Goal: Information Seeking & Learning: Learn about a topic

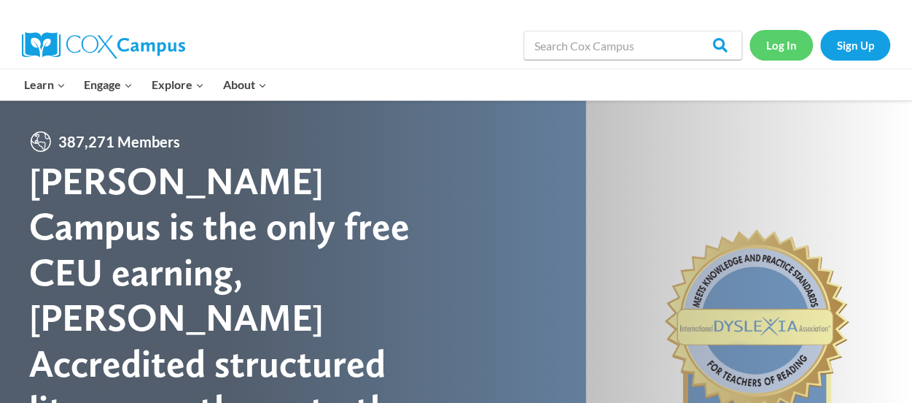
click at [782, 47] on link "Log In" at bounding box center [781, 45] width 63 height 30
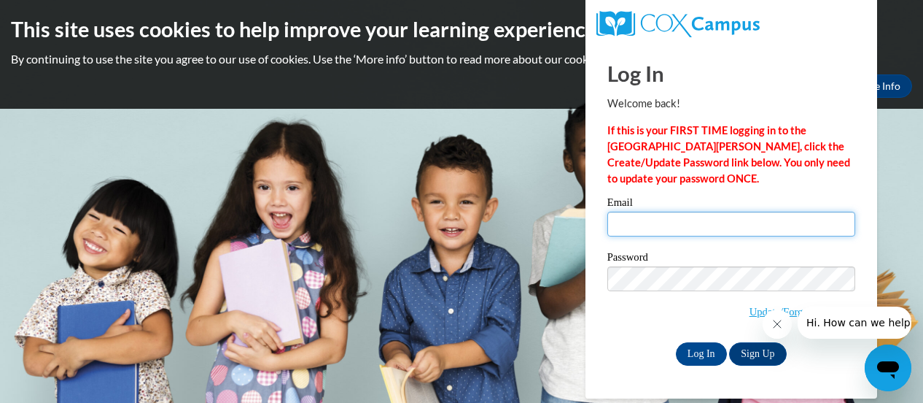
click at [682, 228] on input "Email" at bounding box center [731, 223] width 248 height 25
type input "stewart.lesley.r@muscogee.k12.ga.us"
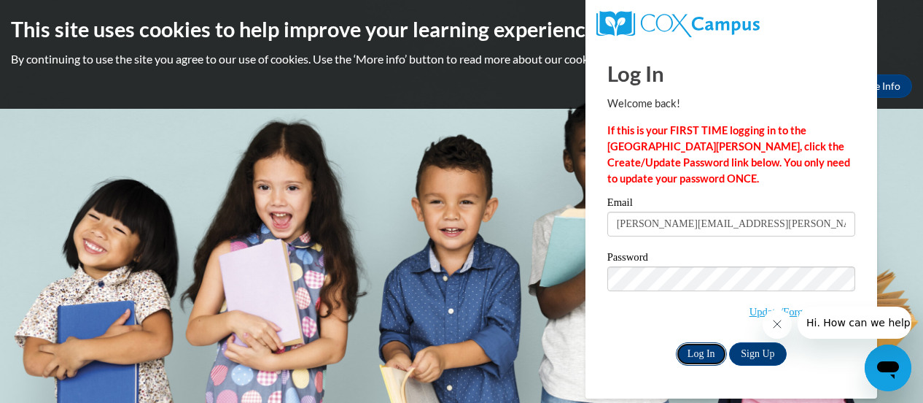
click at [704, 344] on input "Log In" at bounding box center [701, 353] width 51 height 23
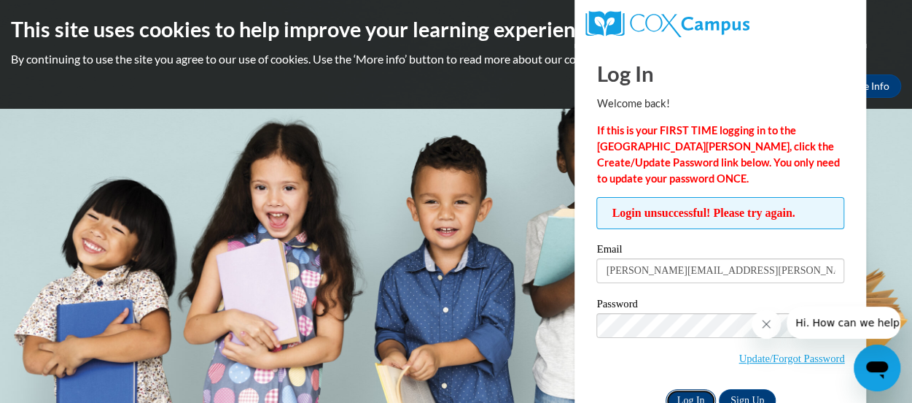
click at [689, 397] on input "Log In" at bounding box center [691, 400] width 51 height 23
click at [793, 360] on link "Update/Forgot Password" at bounding box center [792, 358] width 106 height 12
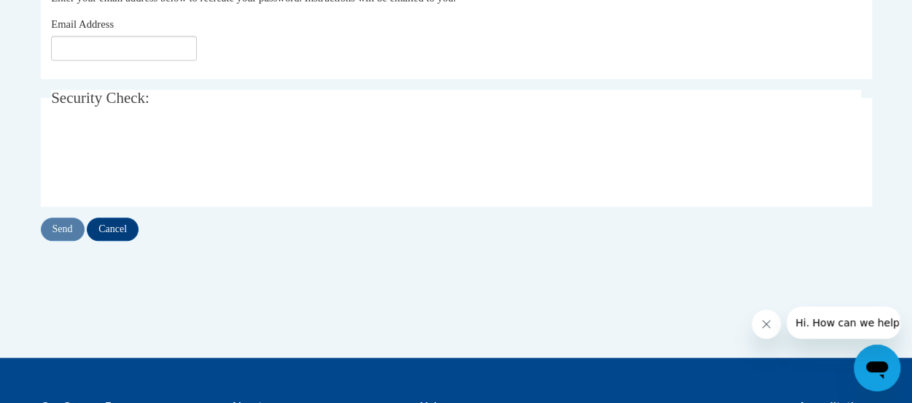
scroll to position [353, 0]
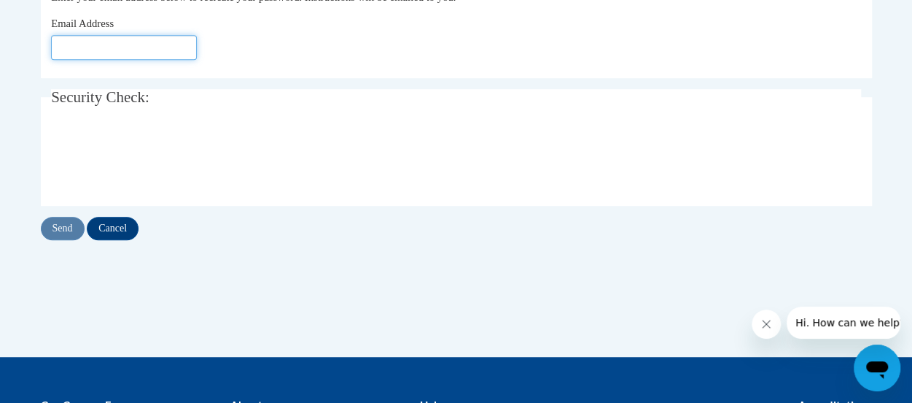
click at [120, 48] on input "Email Address" at bounding box center [124, 47] width 146 height 25
type input "[EMAIL_ADDRESS][DOMAIN_NAME]"
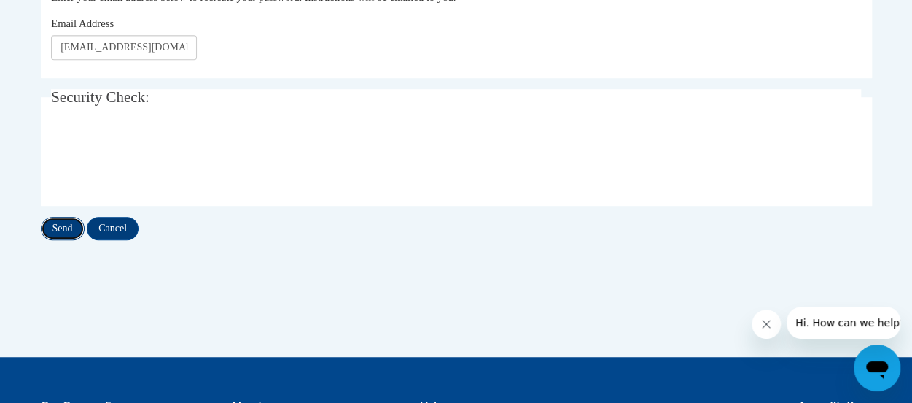
click at [60, 225] on input "Send" at bounding box center [63, 228] width 44 height 23
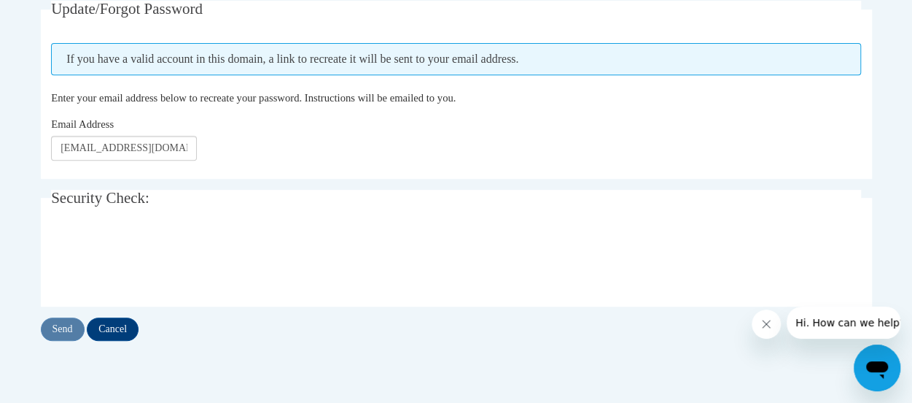
scroll to position [318, 0]
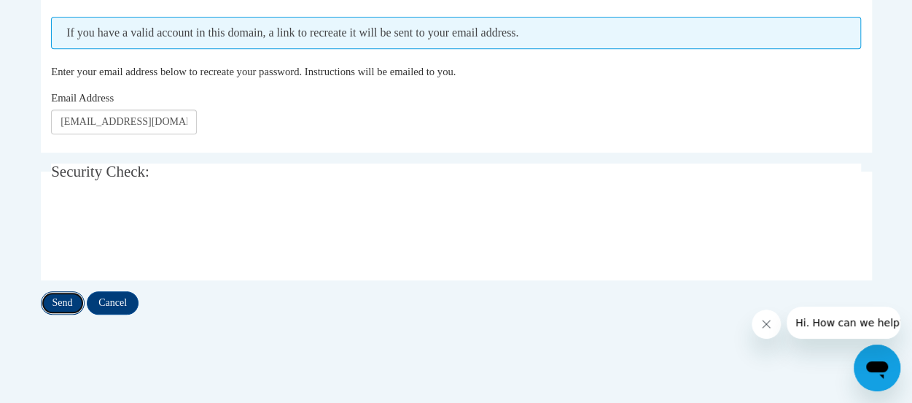
click at [64, 304] on input "Send" at bounding box center [63, 302] width 44 height 23
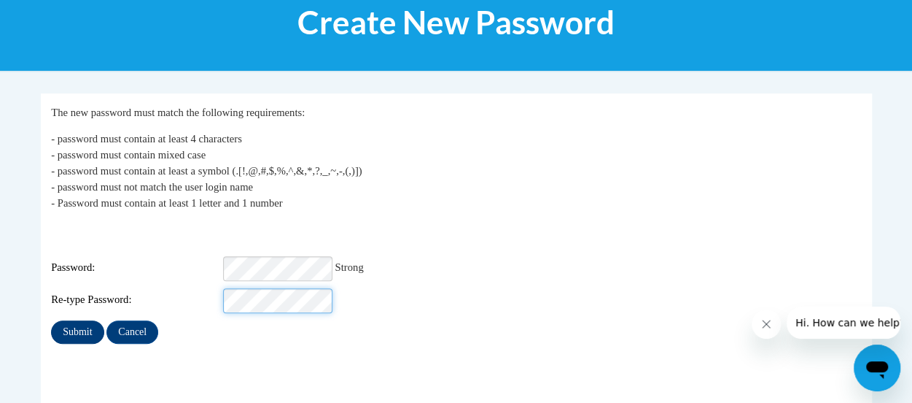
scroll to position [0, 1747]
click at [73, 322] on input "Submit" at bounding box center [77, 331] width 53 height 23
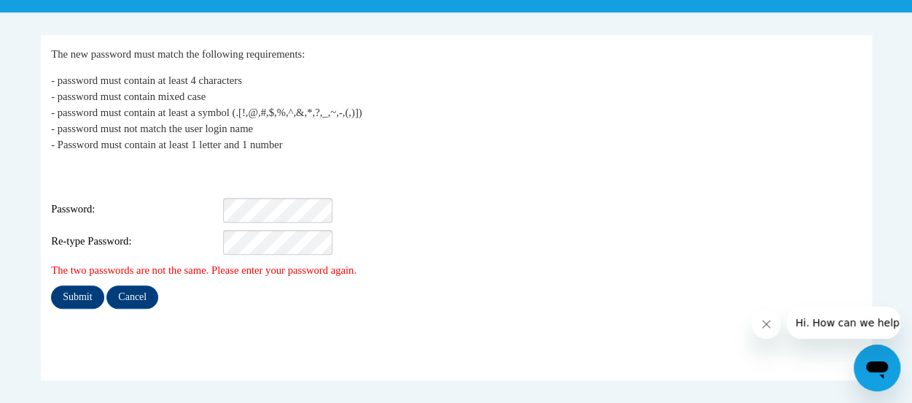
scroll to position [263, 0]
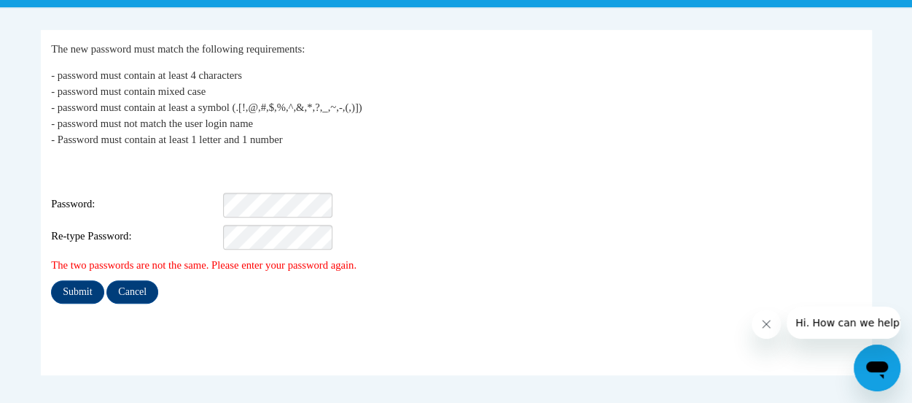
click at [255, 180] on div "Login: stewart.lesley.r@muscogee.k12.ga.us Password: Re-type Password:" at bounding box center [456, 203] width 810 height 91
click at [486, 175] on div "Login: stewart.lesley.r@muscogee.k12.ga.us Password: Medium Re-type Password:" at bounding box center [456, 203] width 810 height 91
click at [74, 281] on input "Submit" at bounding box center [77, 291] width 53 height 23
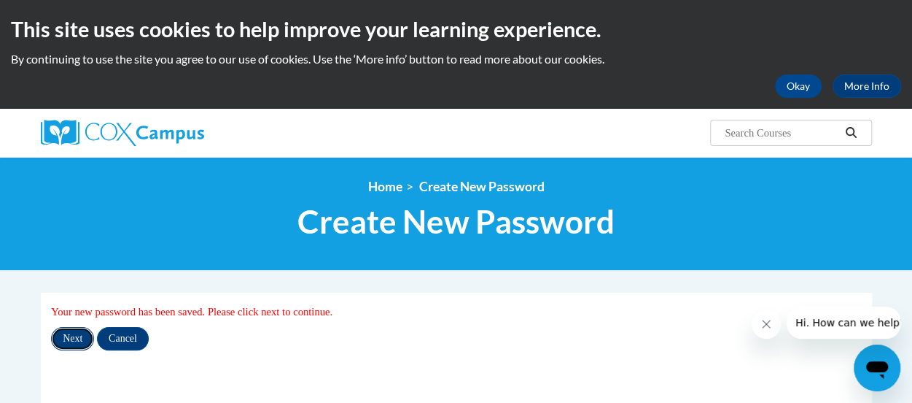
click at [74, 341] on input "Next" at bounding box center [72, 338] width 43 height 23
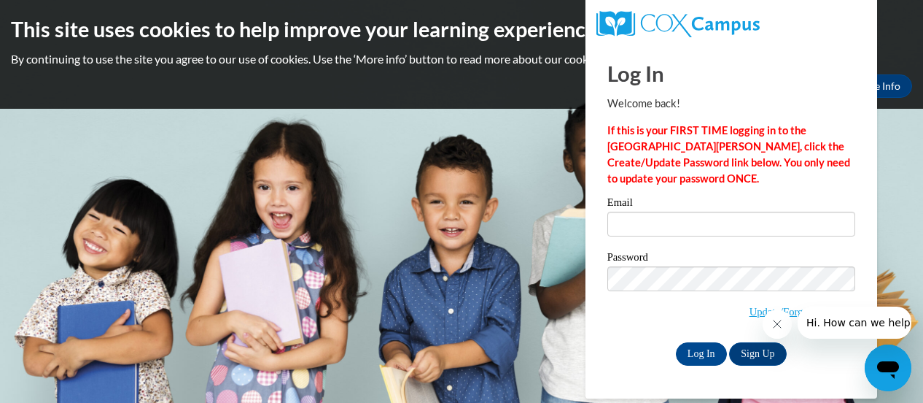
type input "[PERSON_NAME][EMAIL_ADDRESS][PERSON_NAME][DOMAIN_NAME]"
click at [703, 364] on div "Log In Welcome back! If this is your FIRST TIME logging in to the [GEOGRAPHIC_D…" at bounding box center [732, 221] width 314 height 354
click at [693, 352] on input "Log In" at bounding box center [701, 353] width 51 height 23
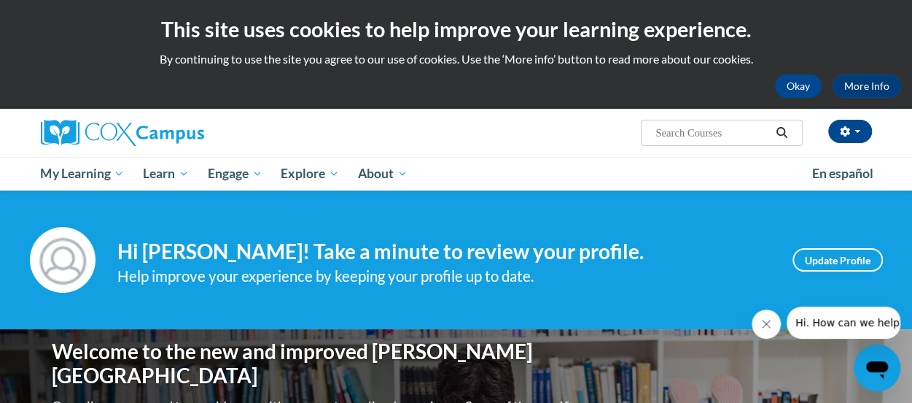
scroll to position [28, 0]
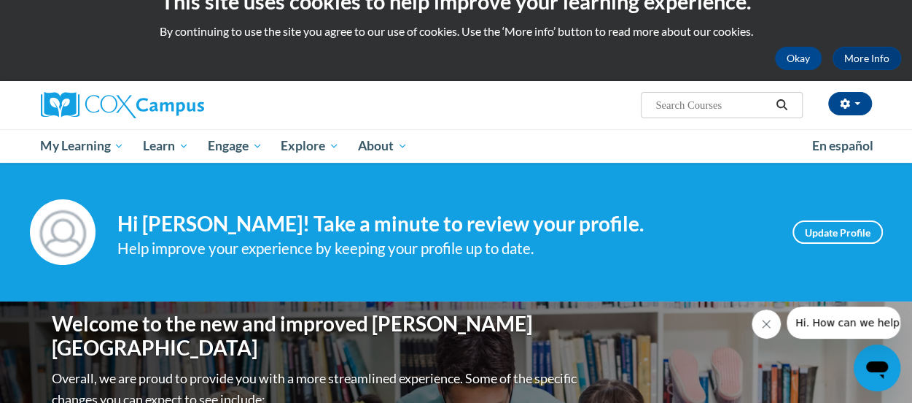
click at [661, 85] on div "Lesley Stewart (America/New_York UTC-04:00) My Profile Inbox My Transcripts Log…" at bounding box center [598, 99] width 569 height 37
click at [669, 109] on input "Search..." at bounding box center [712, 105] width 117 height 18
type input "knowledge Comprehenson"
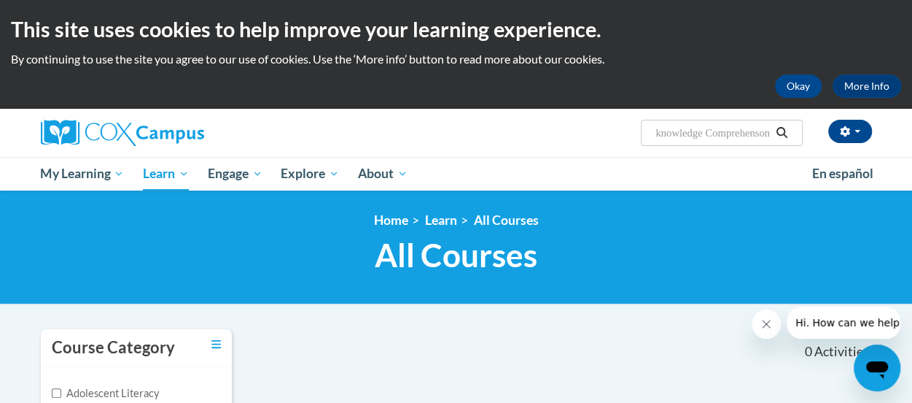
click at [756, 133] on input "knowledge Comprehenson" at bounding box center [712, 133] width 117 height 18
click at [764, 129] on input "knowledge Comprnson" at bounding box center [712, 133] width 117 height 18
type input "knowledge Comprehension"
click at [771, 132] on input "knowledge Comprehension" at bounding box center [712, 133] width 117 height 18
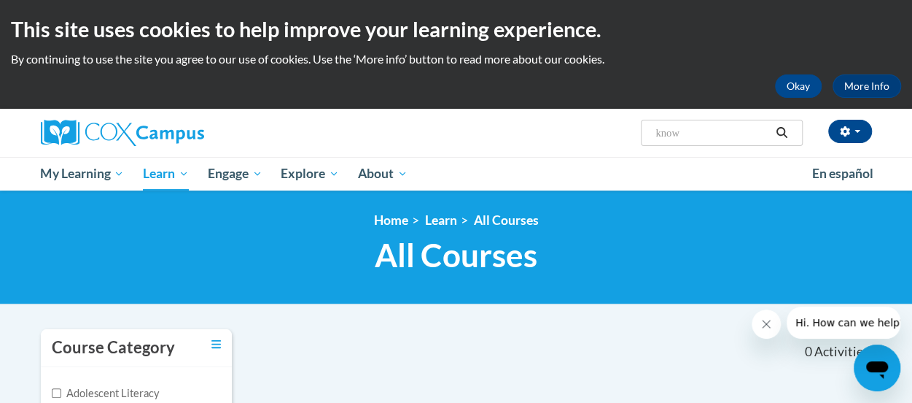
click at [771, 132] on input "know" at bounding box center [712, 133] width 117 height 18
click at [729, 128] on input "know" at bounding box center [712, 133] width 117 height 18
type input "k"
type input "Comprehension Knowledge"
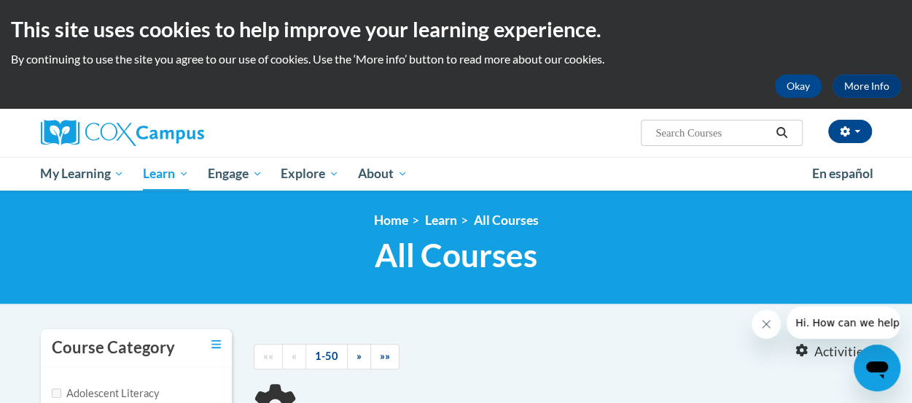
type input "Comprehension Knowledge"
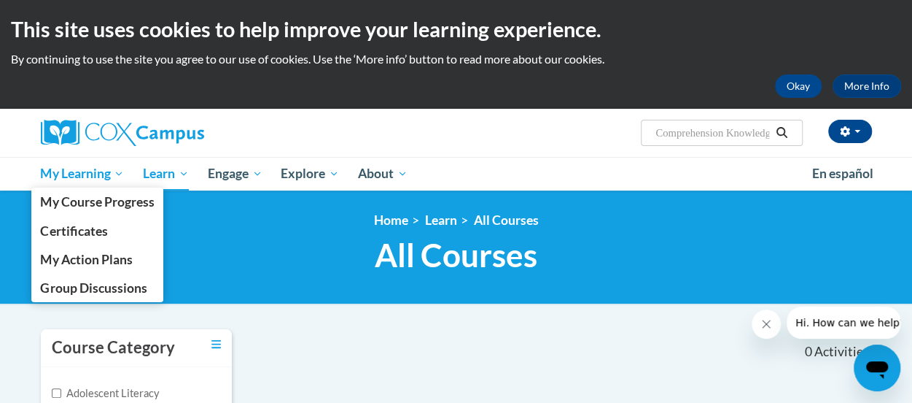
click at [73, 171] on span "My Learning" at bounding box center [82, 174] width 84 height 18
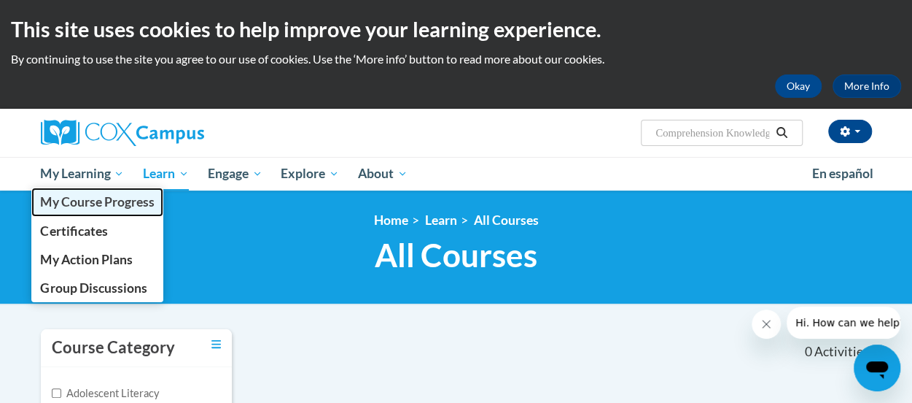
click at [106, 206] on span "My Course Progress" at bounding box center [97, 201] width 114 height 15
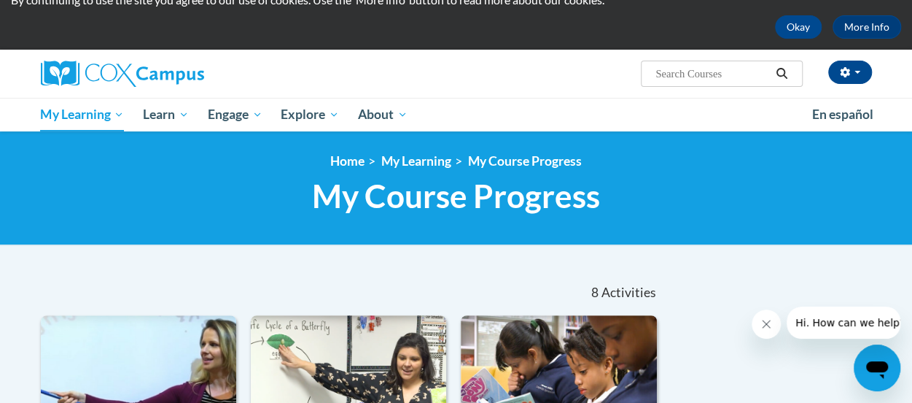
scroll to position [58, 0]
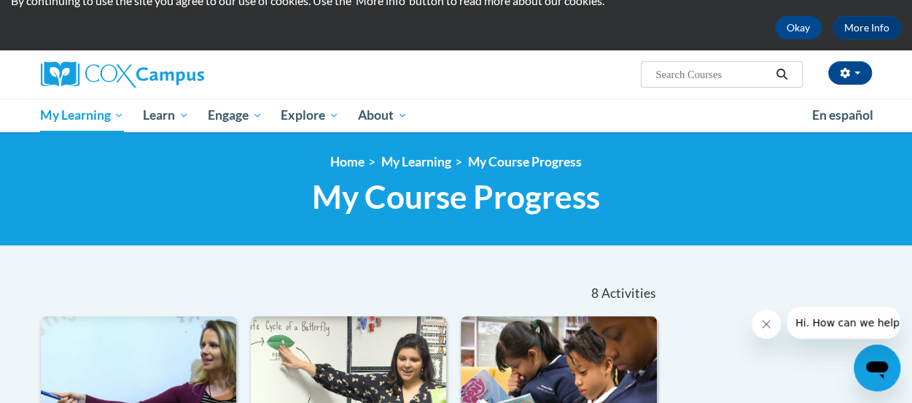
click at [669, 69] on input "Search..." at bounding box center [712, 75] width 117 height 18
type input "knowledge Comprehens"
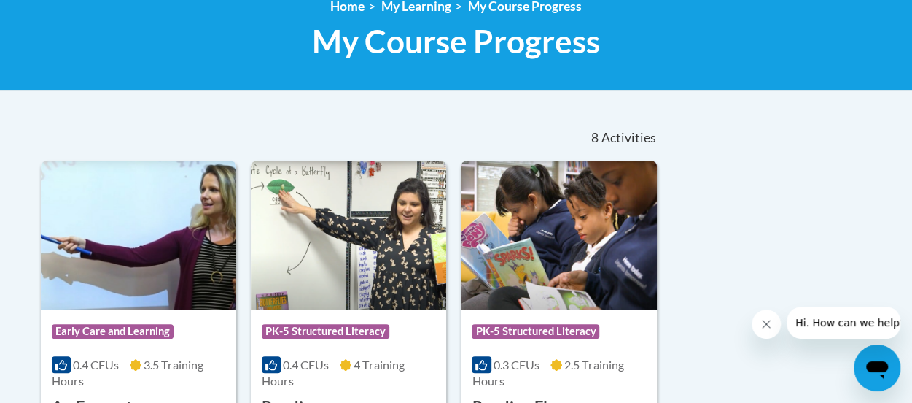
scroll to position [246, 0]
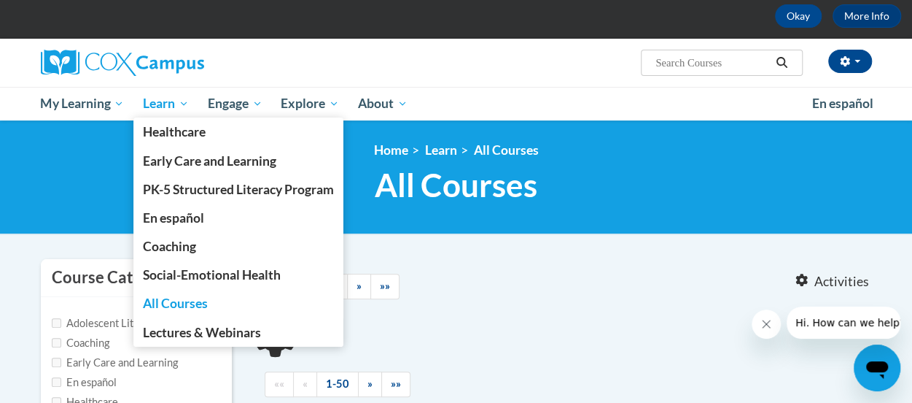
scroll to position [74, 0]
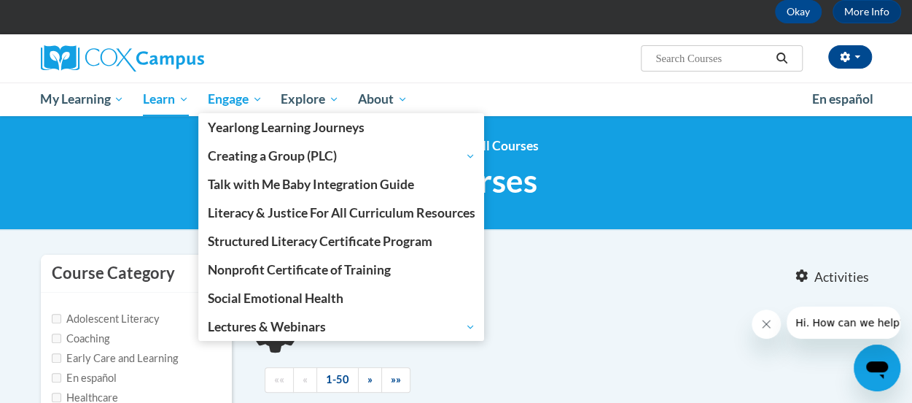
type input "knowledge Comprehenson"
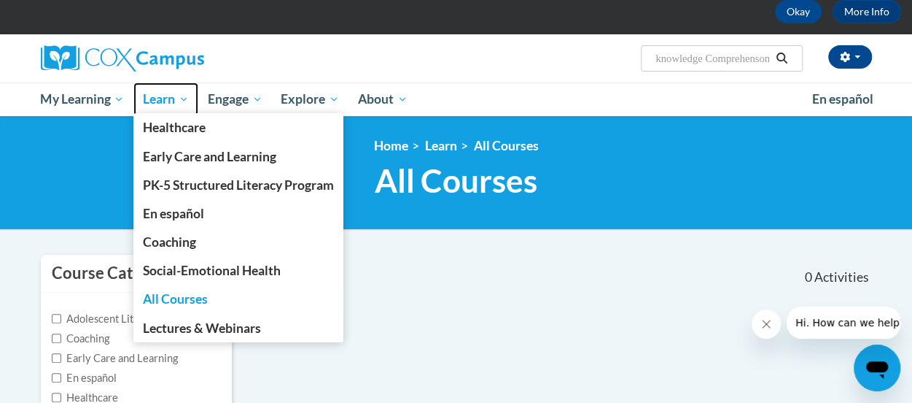
click at [160, 105] on span "Learn" at bounding box center [166, 99] width 46 height 18
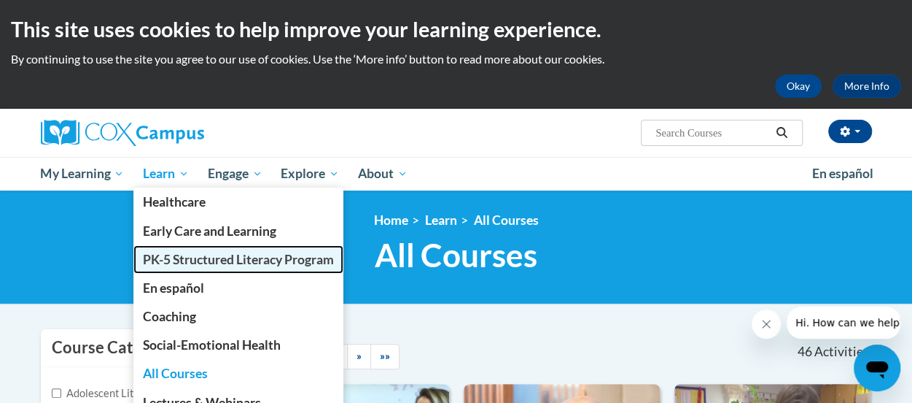
click at [213, 263] on span "PK-5 Structured Literacy Program" at bounding box center [238, 259] width 191 height 15
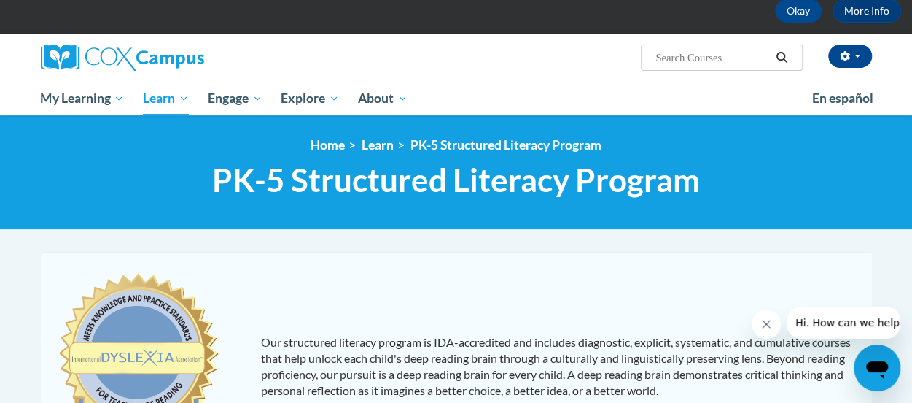
scroll to position [73, 0]
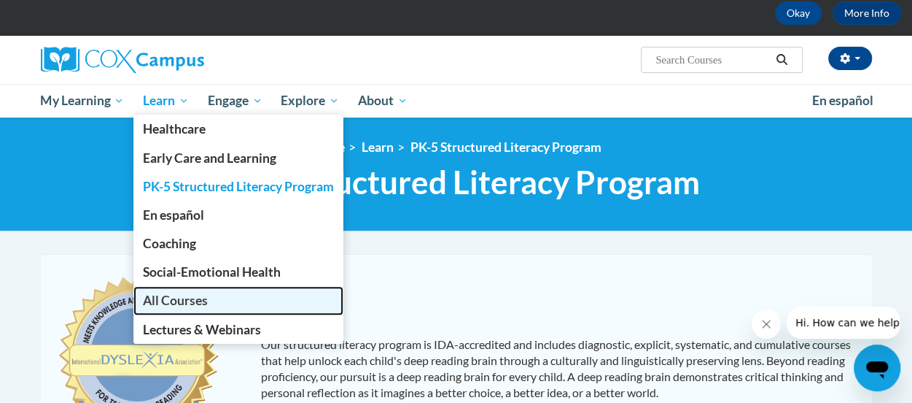
click at [196, 305] on span "All Courses" at bounding box center [175, 299] width 65 height 15
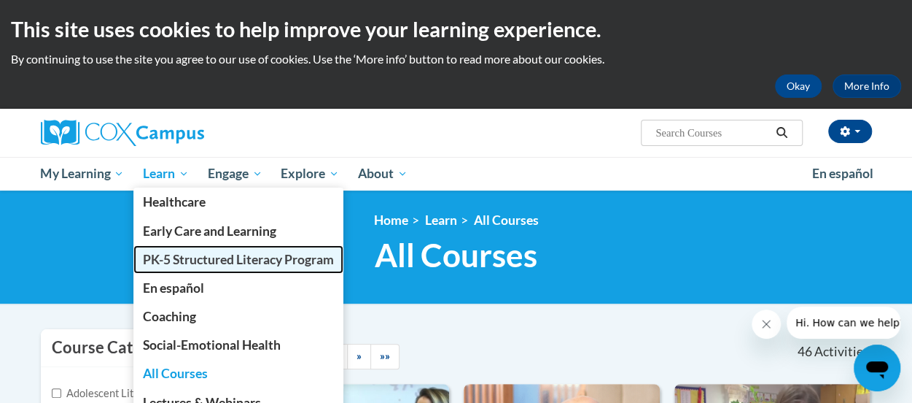
click at [229, 266] on link "PK-5 Structured Literacy Program" at bounding box center [238, 259] width 210 height 28
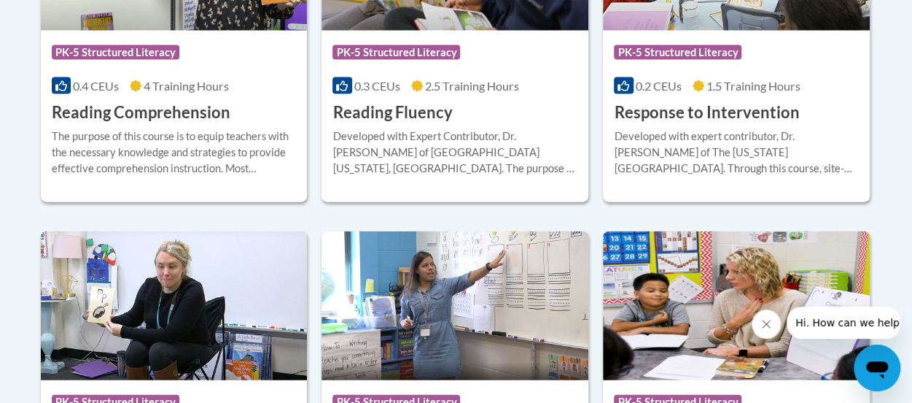
scroll to position [1548, 0]
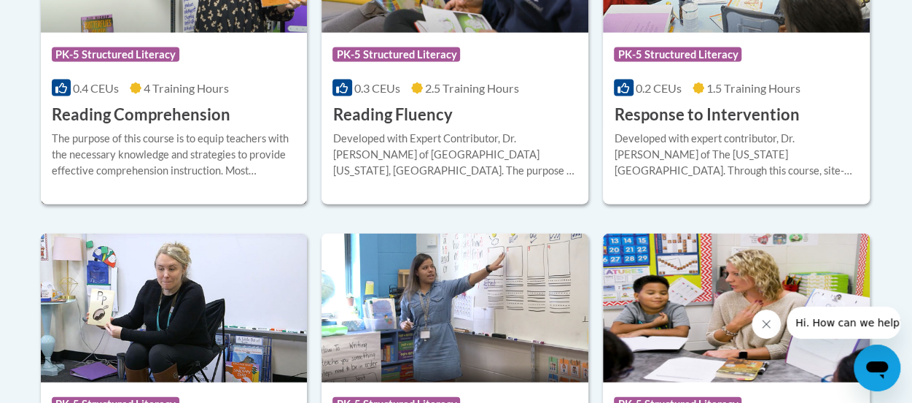
click at [113, 110] on h3 "Reading Comprehension" at bounding box center [141, 115] width 179 height 23
